Goal: Information Seeking & Learning: Learn about a topic

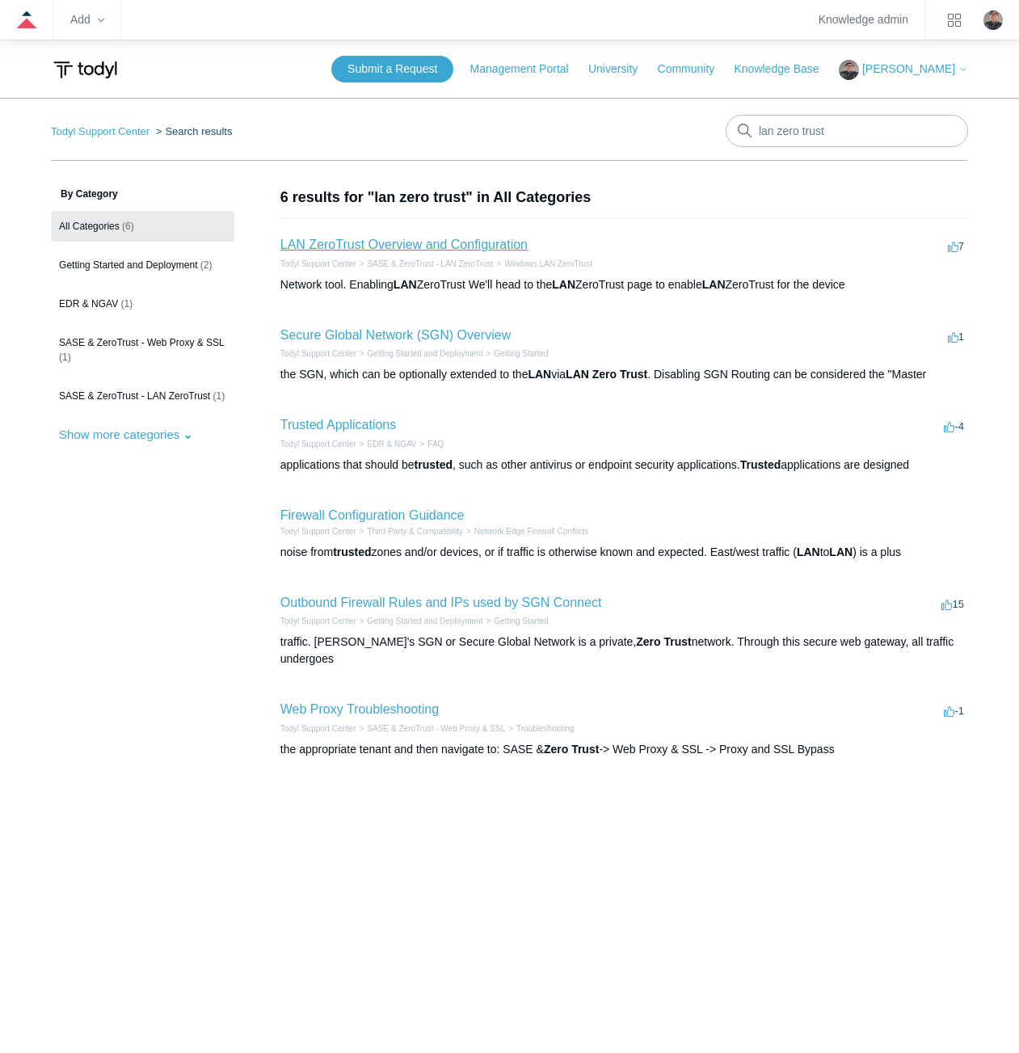
click at [394, 248] on link "LAN ZeroTrust Overview and Configuration" at bounding box center [403, 245] width 247 height 14
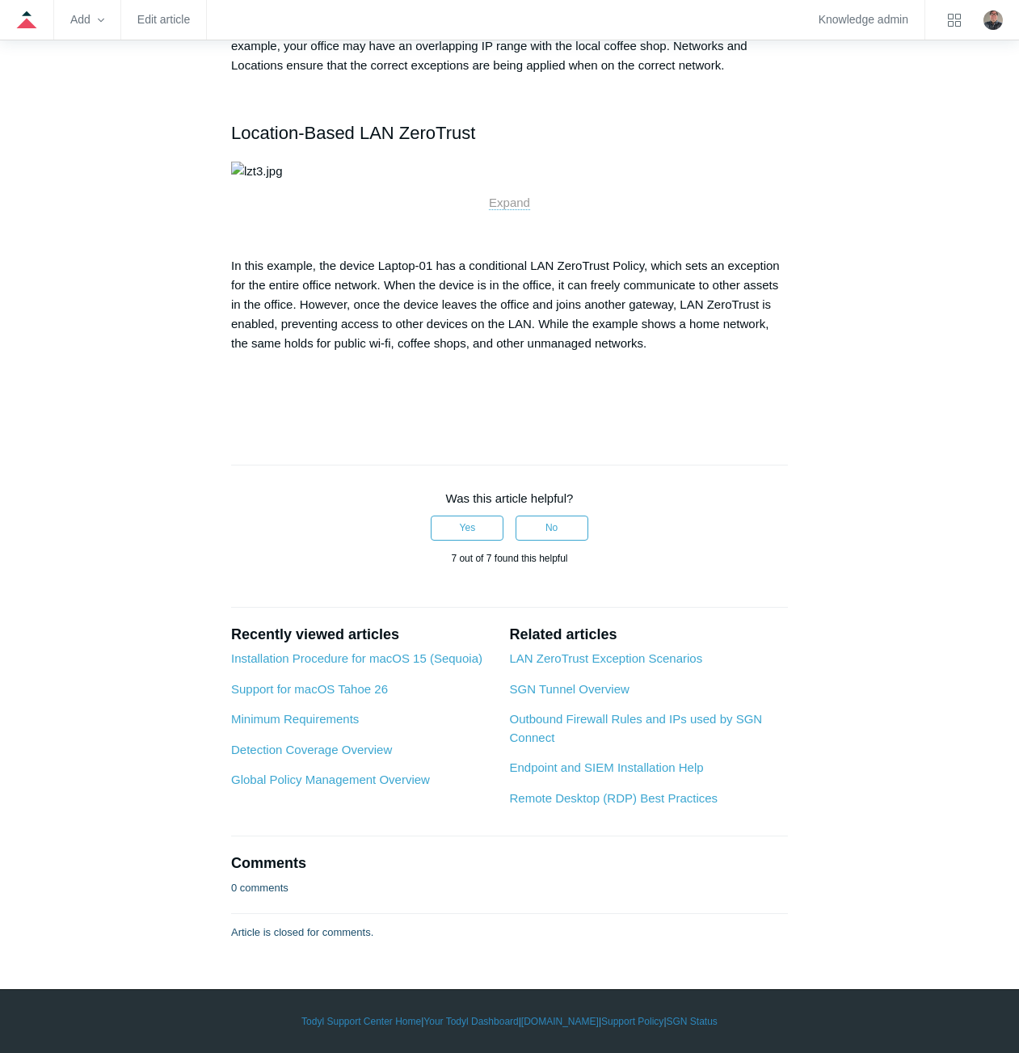
scroll to position [3959, 0]
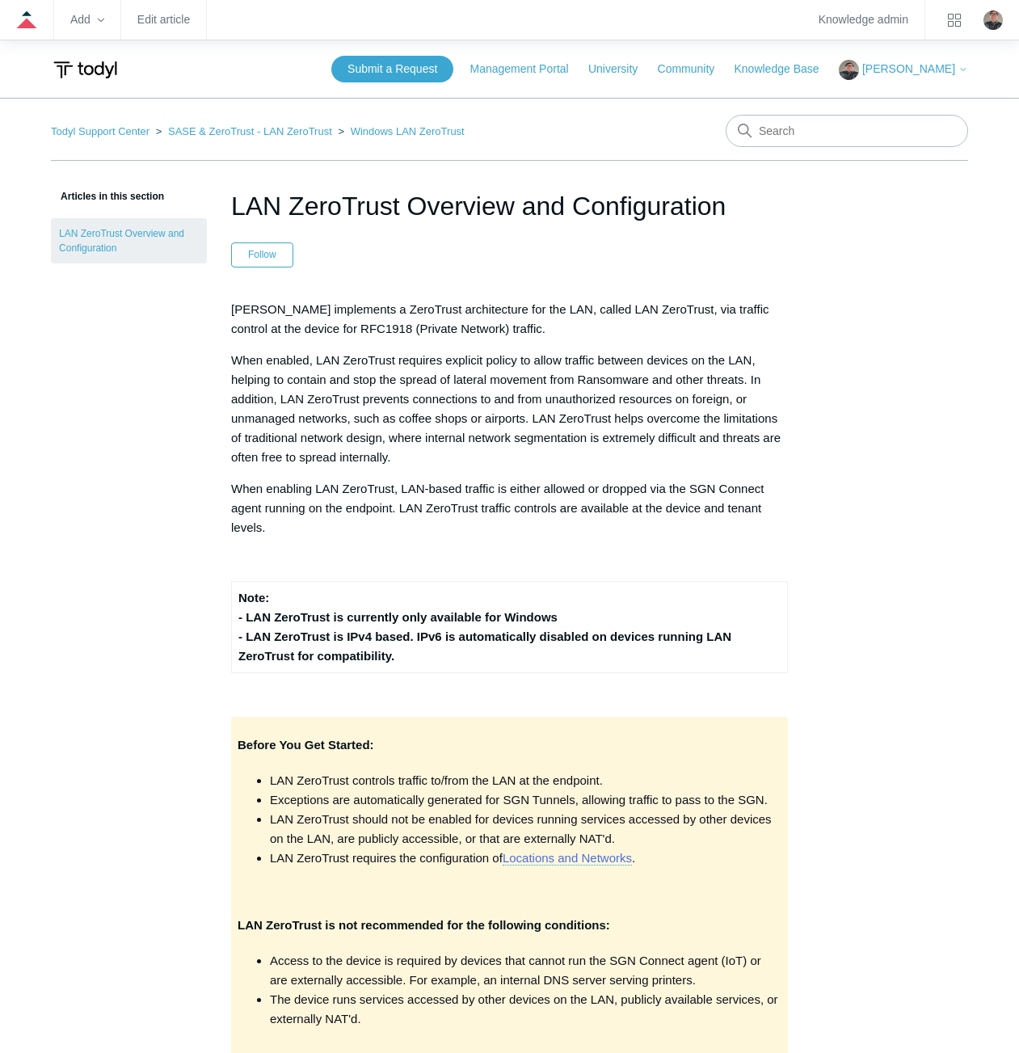
click at [503, 358] on p "When enabled, LAN ZeroTrust requires explicit policy to allow traffic between d…" at bounding box center [509, 409] width 557 height 116
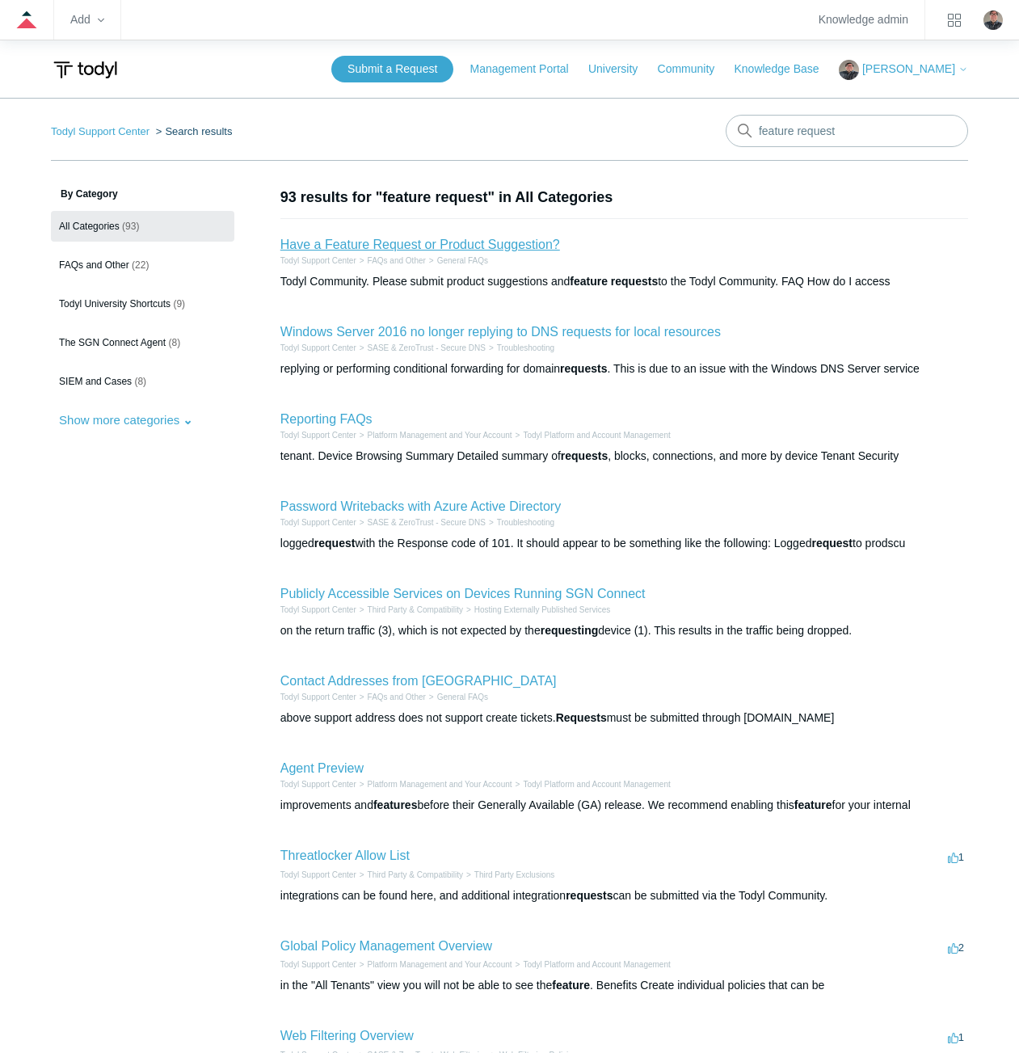
click at [393, 245] on link "Have a Feature Request or Product Suggestion?" at bounding box center [420, 245] width 280 height 14
